Goal: Information Seeking & Learning: Check status

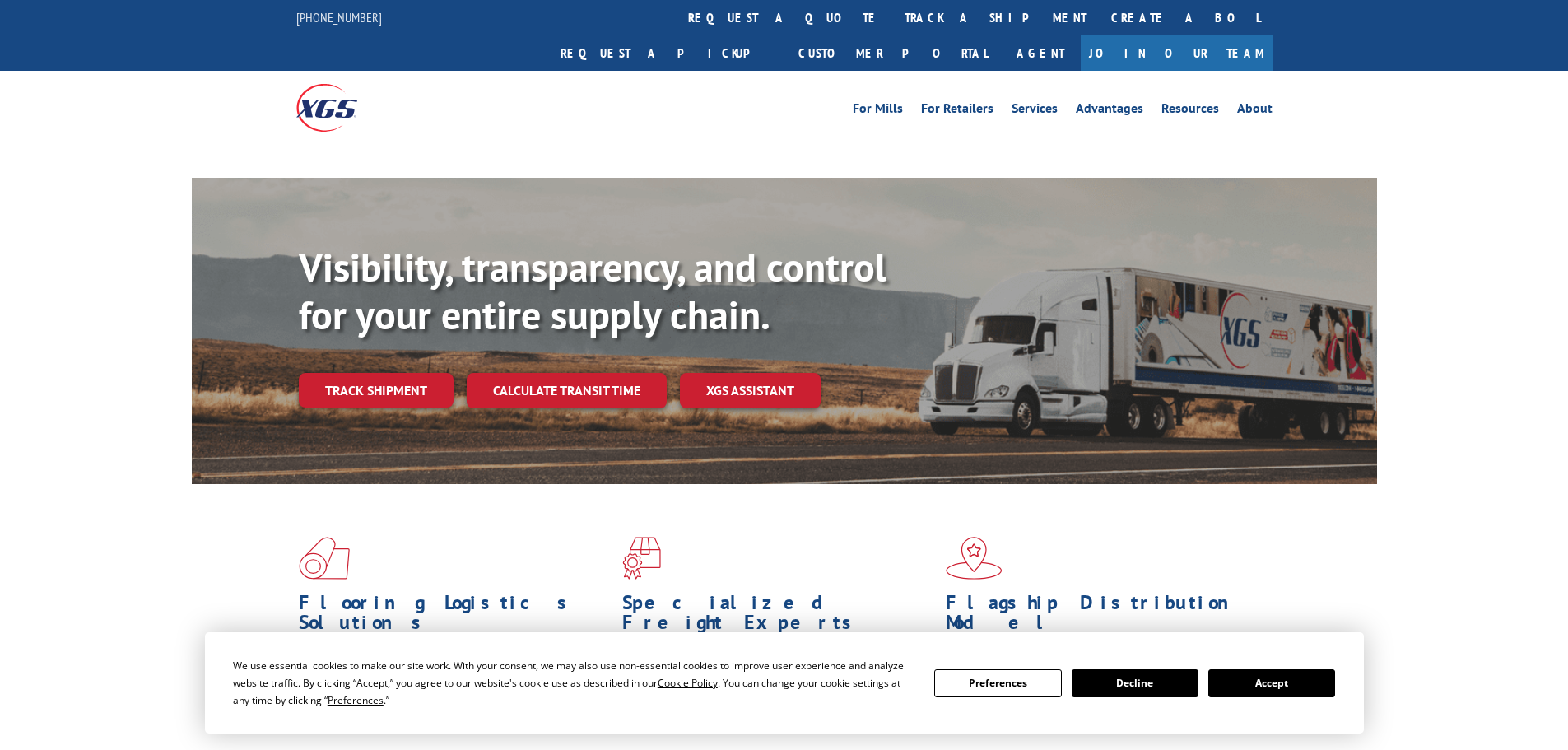
drag, startPoint x: 743, startPoint y: 13, endPoint x: 751, endPoint y: 42, distance: 30.1
click at [892, 13] on link "track a shipment" at bounding box center [995, 17] width 207 height 36
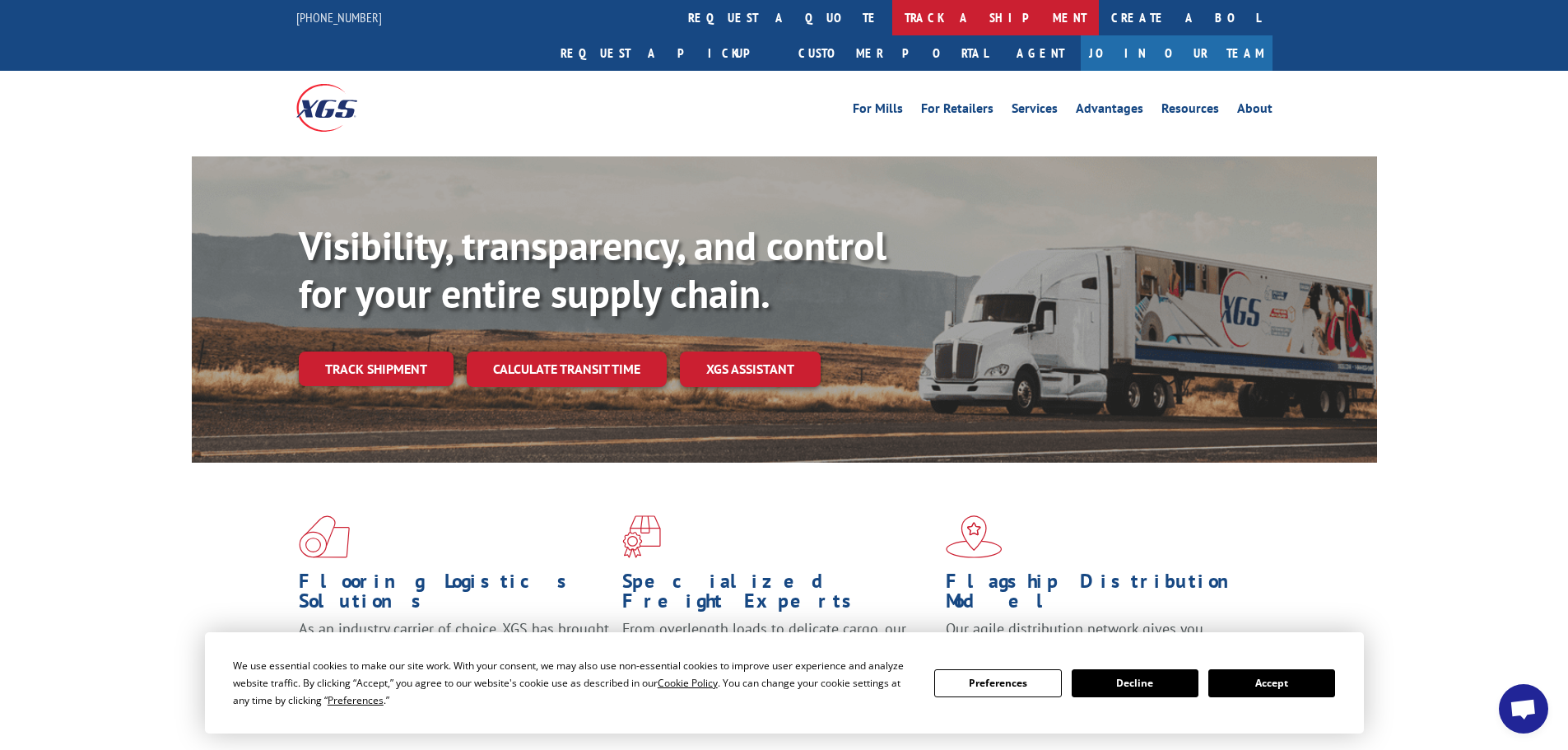
click at [892, 13] on link "track a shipment" at bounding box center [995, 17] width 207 height 36
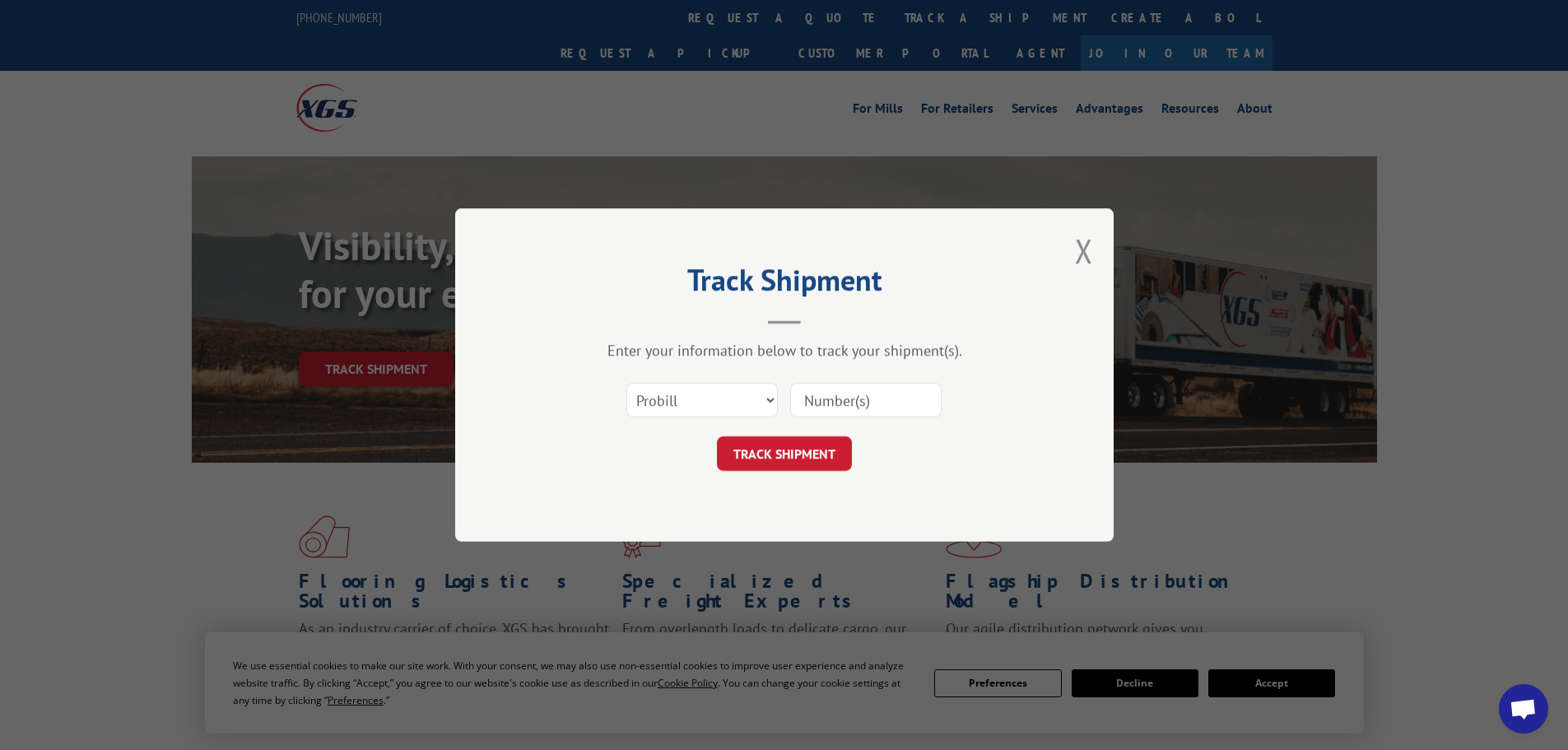
click at [812, 403] on input at bounding box center [865, 400] width 152 height 35
paste input "17479191"
type input "17479191"
click at [820, 450] on button "TRACK SHIPMENT" at bounding box center [785, 454] width 135 height 35
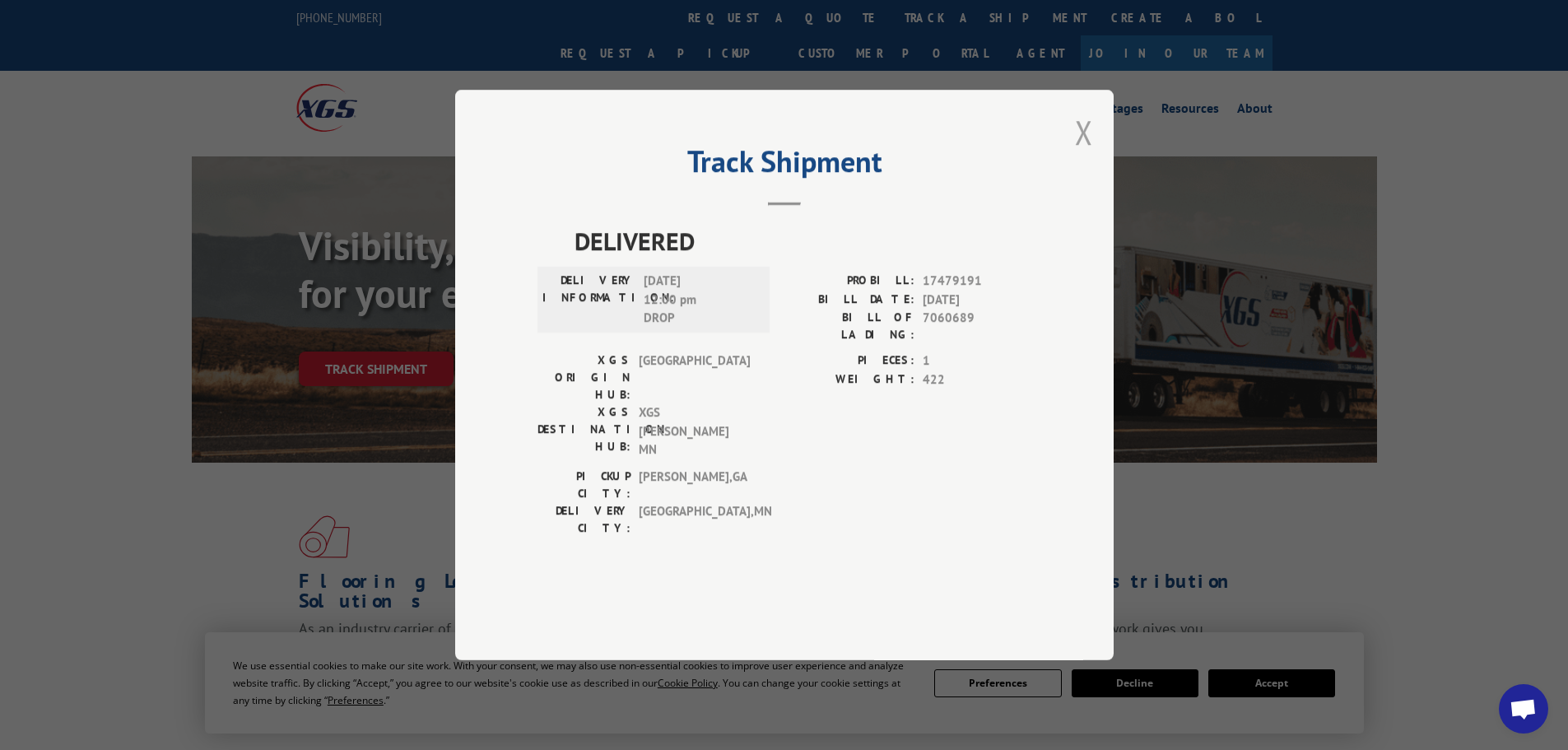
click at [1086, 153] on button "Close modal" at bounding box center [1083, 131] width 18 height 43
